Goal: Task Accomplishment & Management: Manage account settings

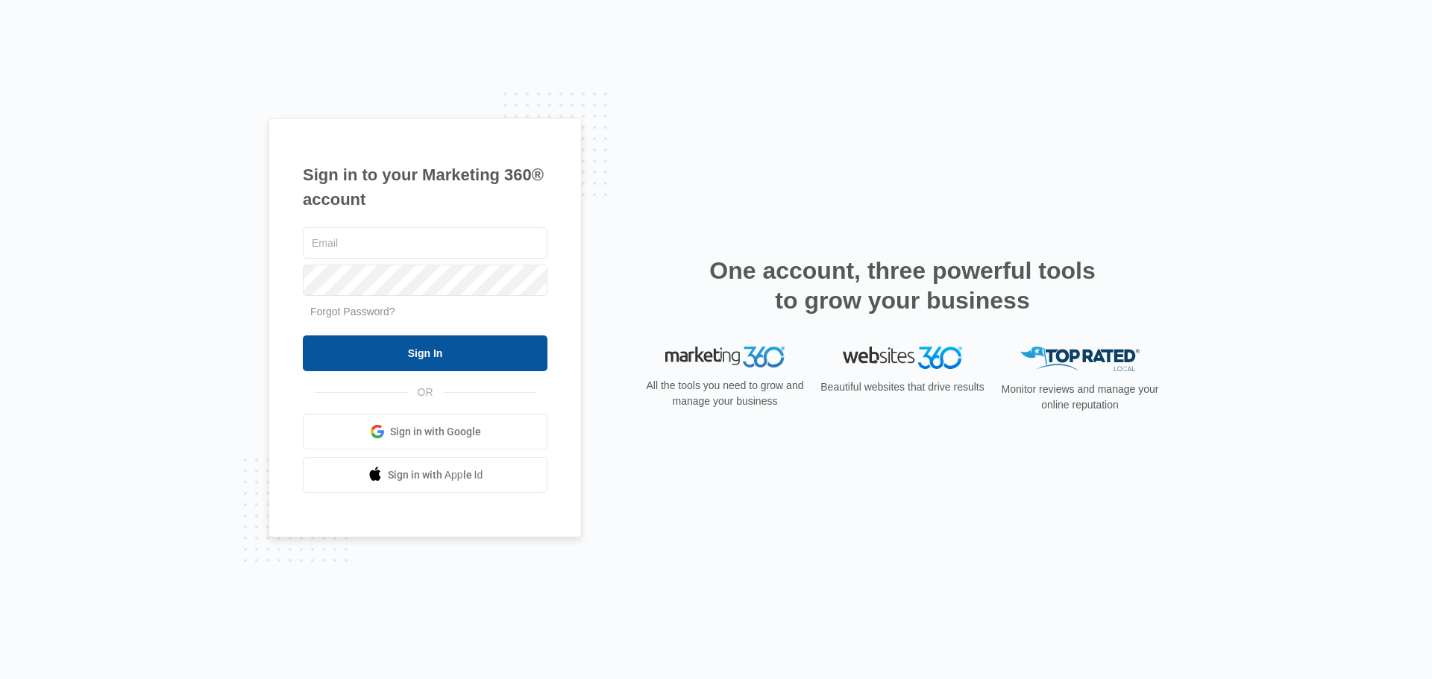
type input "[PERSON_NAME][EMAIL_ADDRESS][DOMAIN_NAME]"
click at [411, 354] on input "Sign In" at bounding box center [425, 354] width 245 height 36
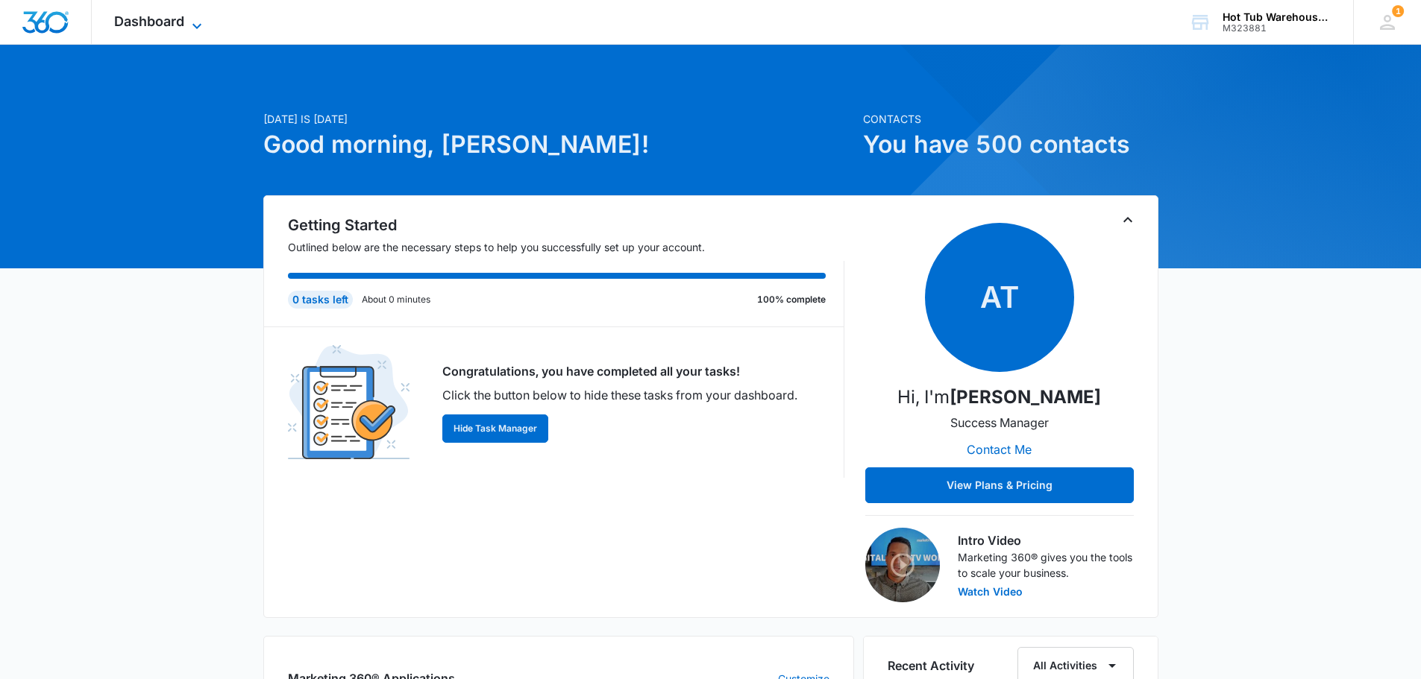
click at [198, 22] on icon at bounding box center [197, 26] width 18 height 18
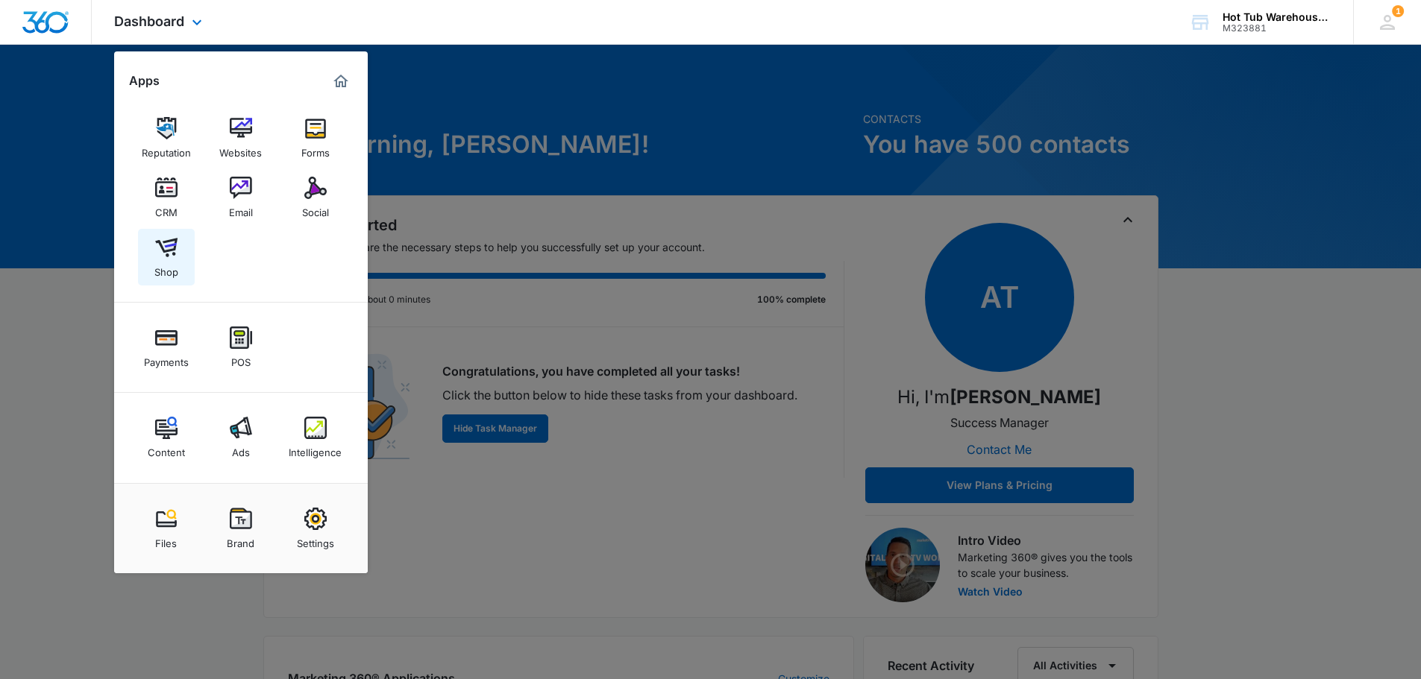
click at [168, 252] on img at bounding box center [166, 247] width 22 height 22
